Goal: Information Seeking & Learning: Learn about a topic

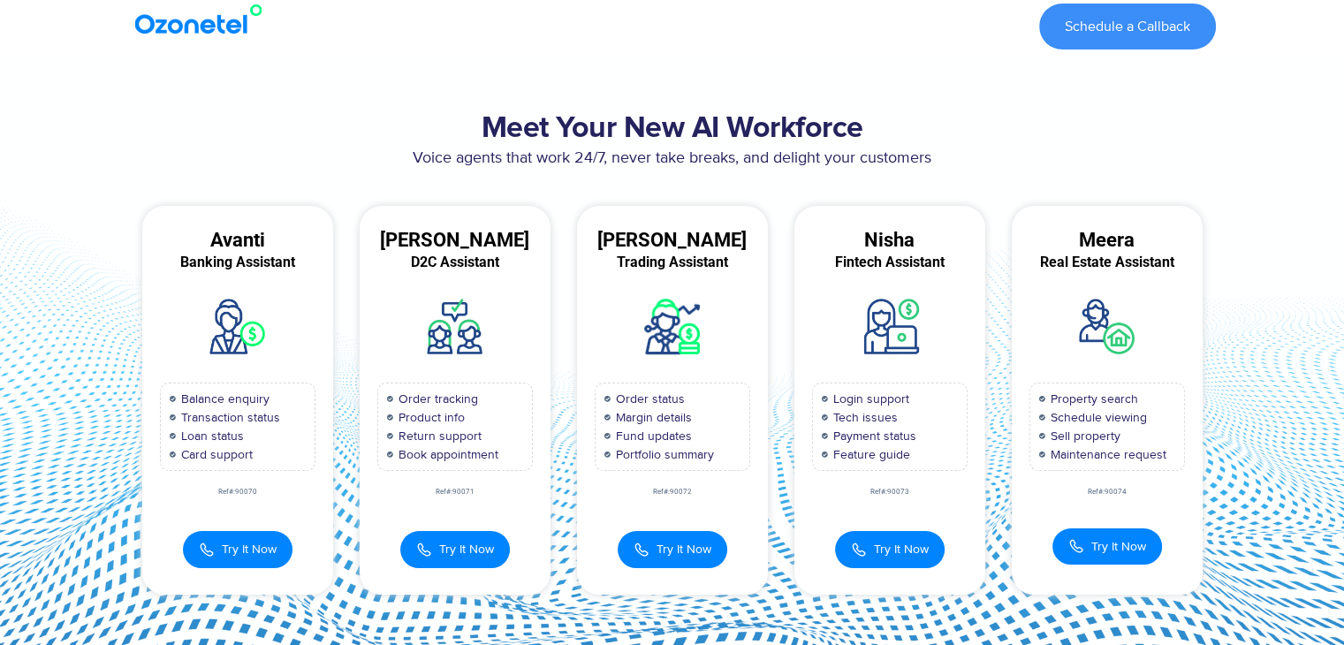
click at [156, 30] on img at bounding box center [202, 20] width 143 height 32
click at [203, 24] on img at bounding box center [202, 20] width 143 height 32
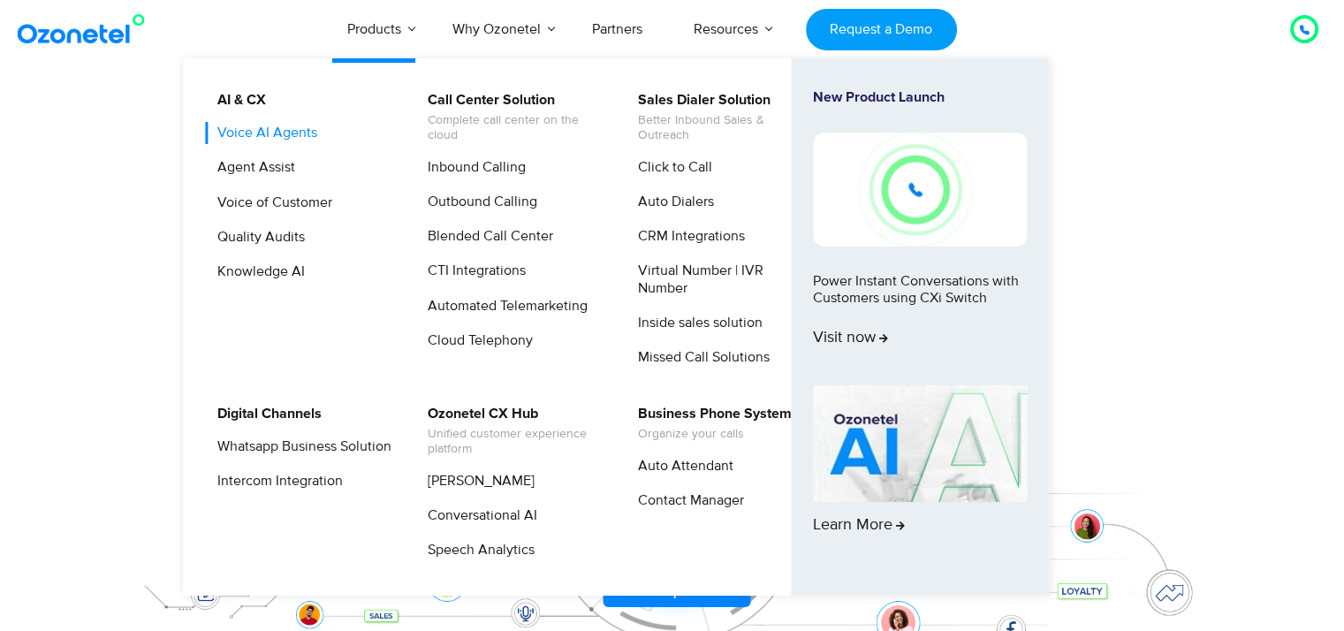
click at [282, 130] on link "Voice AI Agents" at bounding box center [263, 133] width 114 height 22
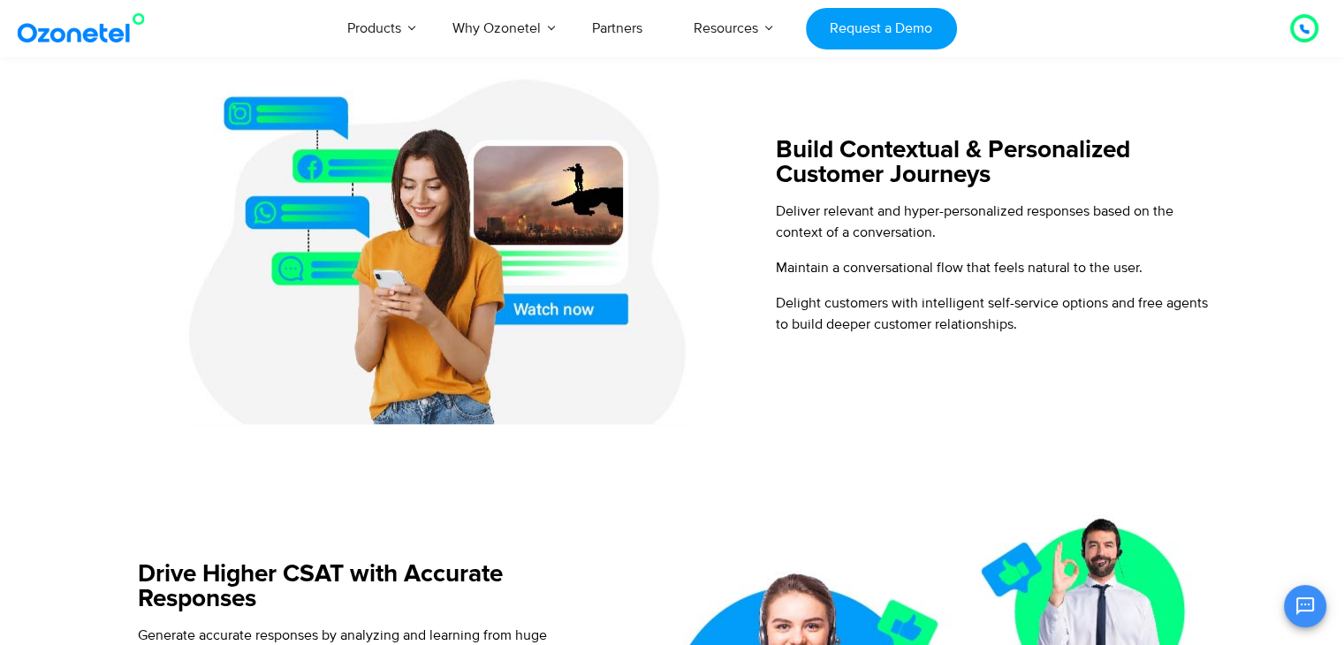
scroll to position [1187, 0]
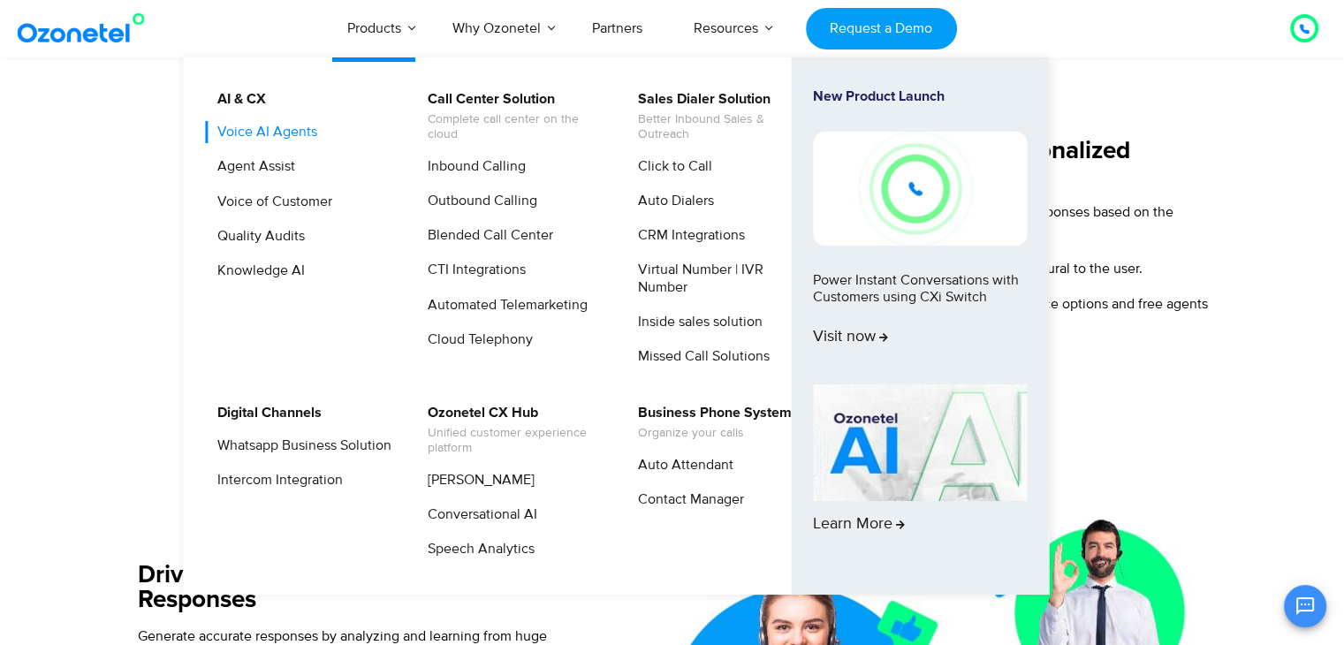
click at [240, 133] on link "Voice AI Agents" at bounding box center [263, 132] width 114 height 22
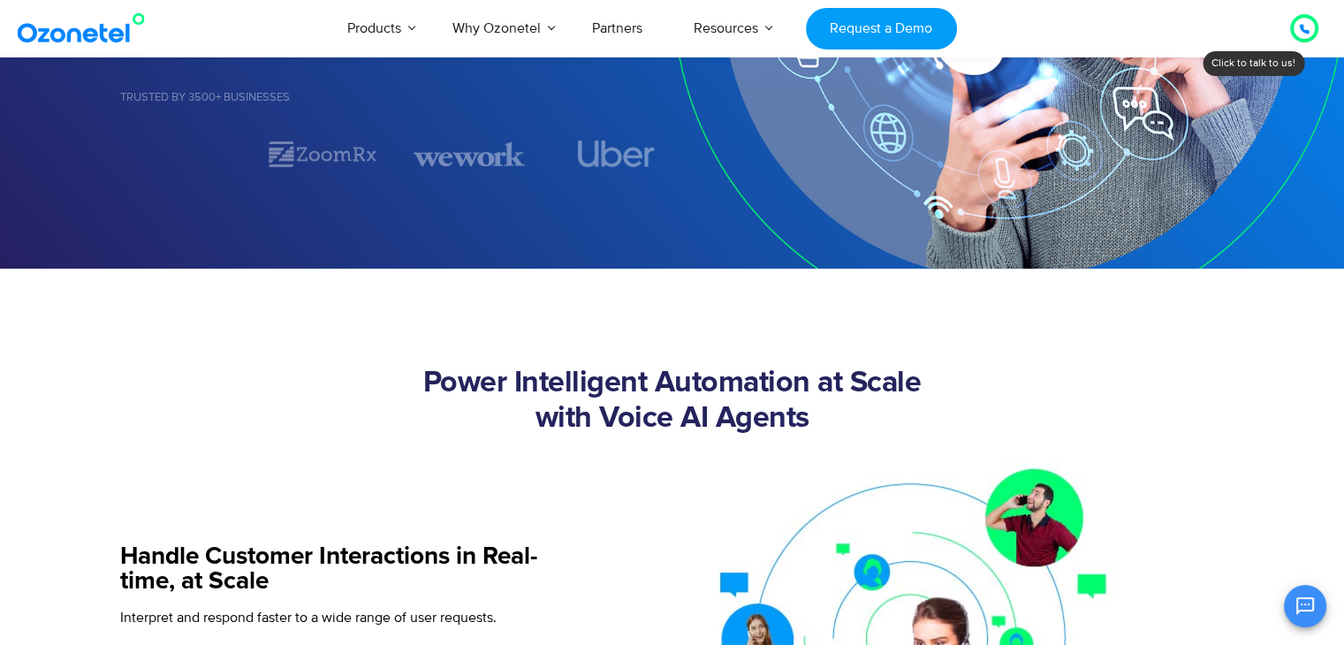
scroll to position [381, 0]
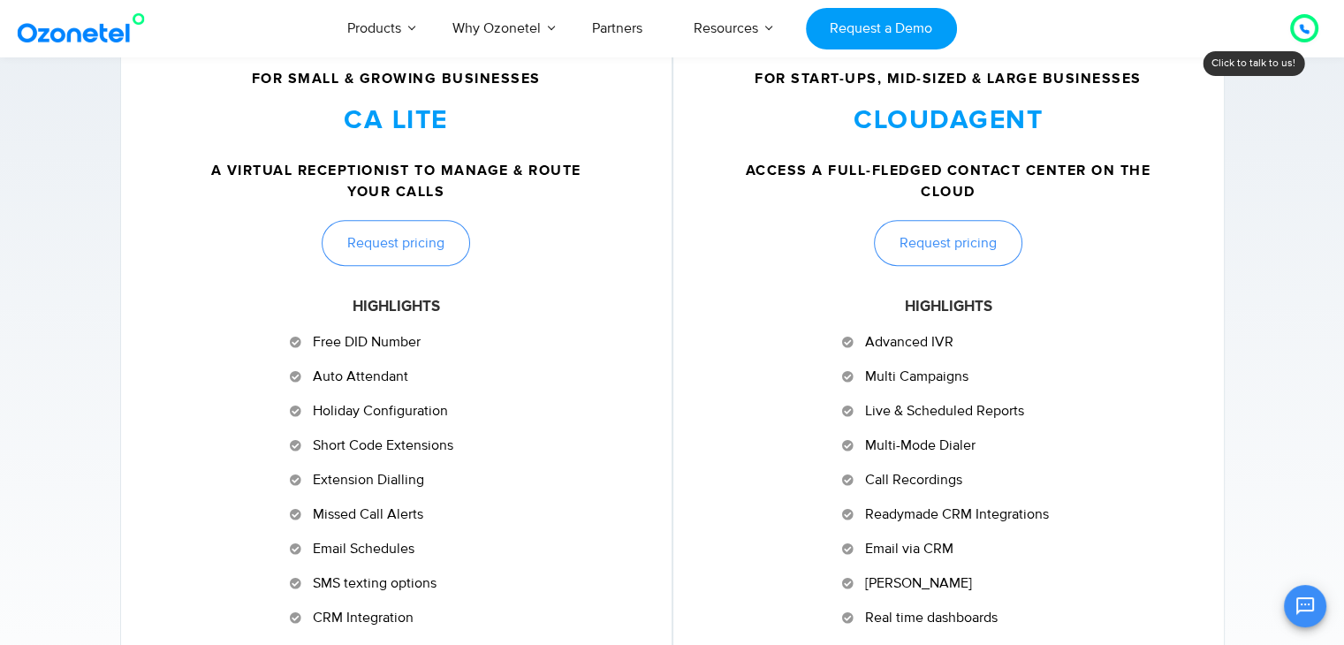
scroll to position [781, 0]
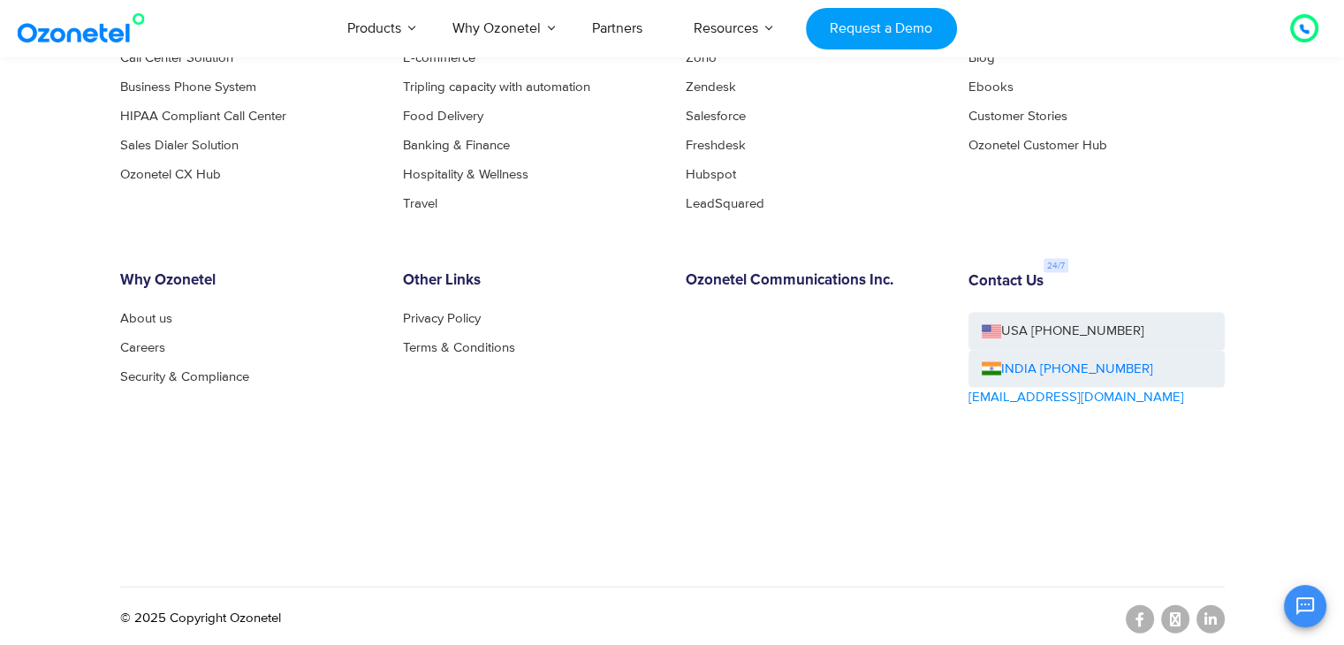
scroll to position [3721, 0]
